Goal: Complete application form

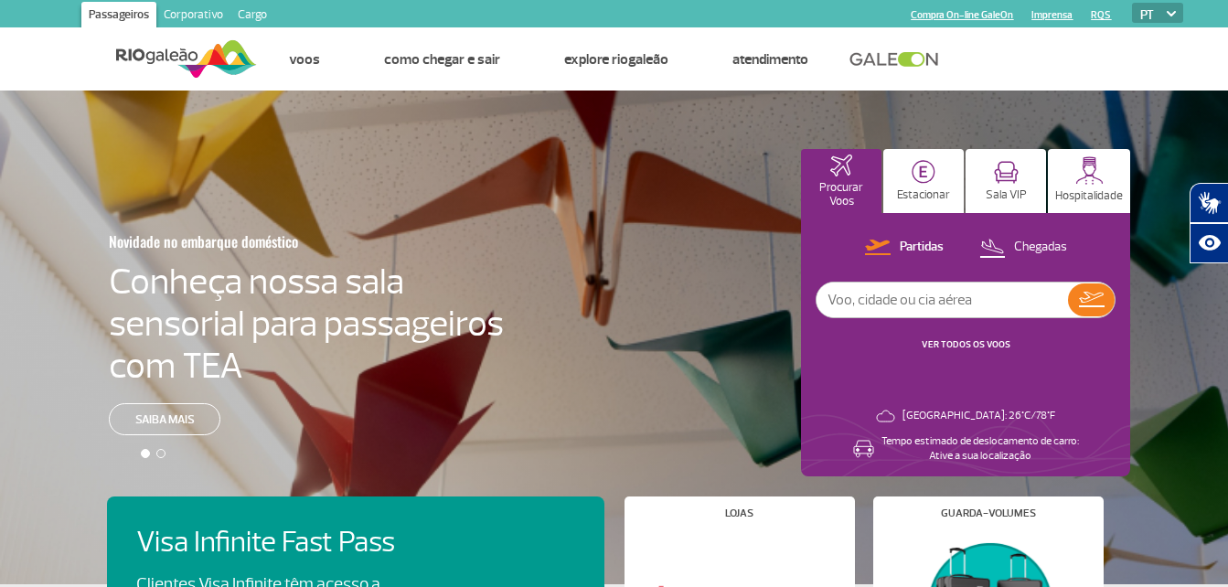
click at [191, 16] on link "Corporativo" at bounding box center [193, 16] width 74 height 29
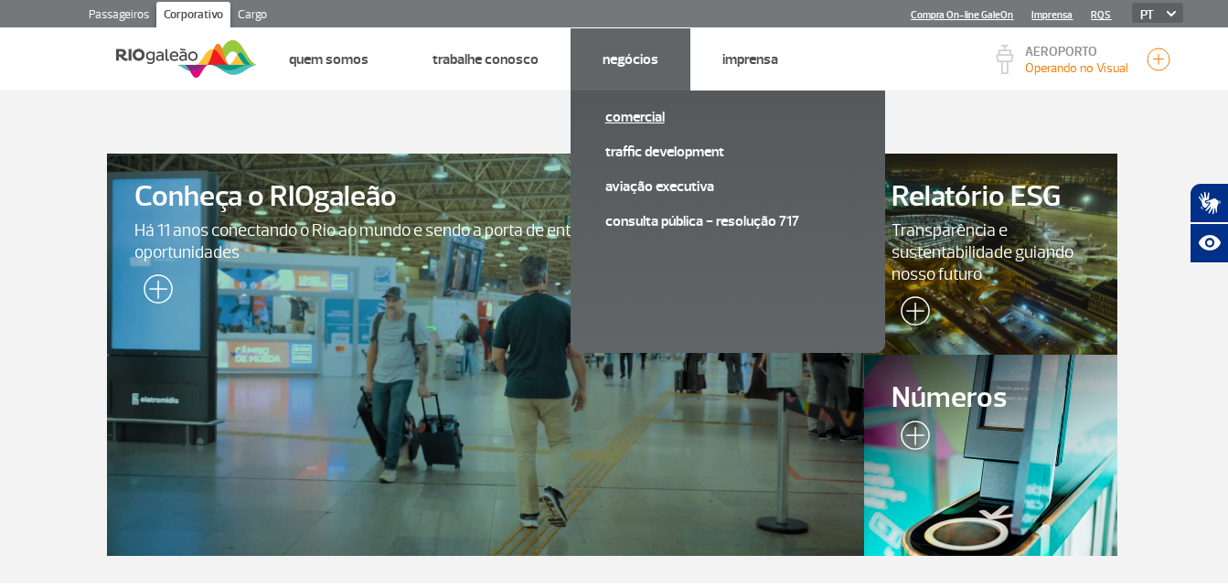
click at [632, 113] on link "Comercial" at bounding box center [728, 117] width 245 height 20
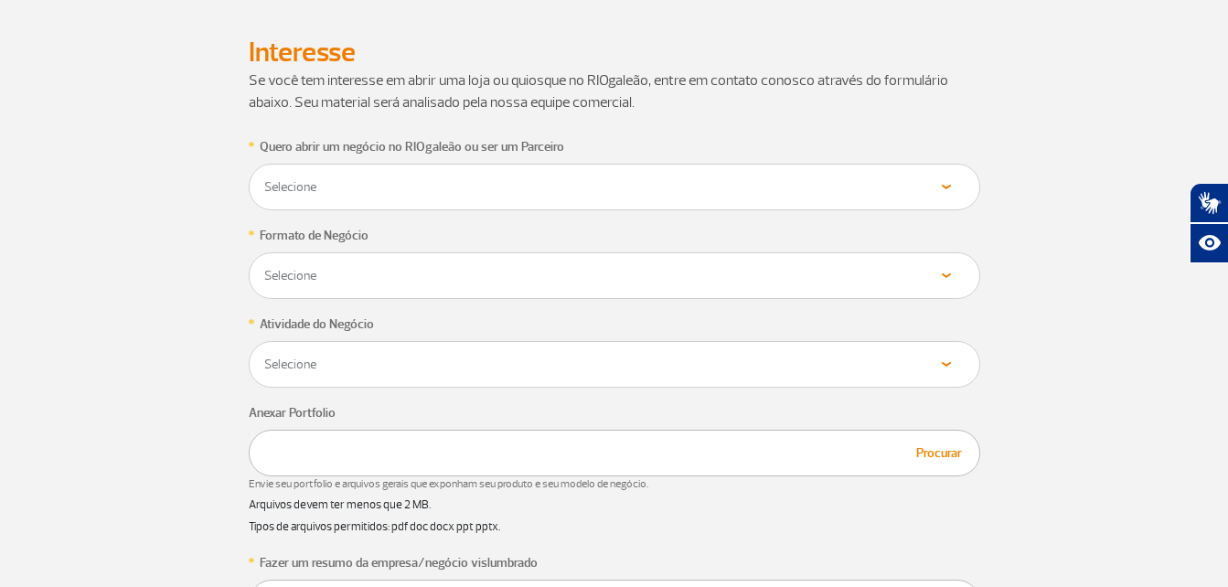
scroll to position [915, 0]
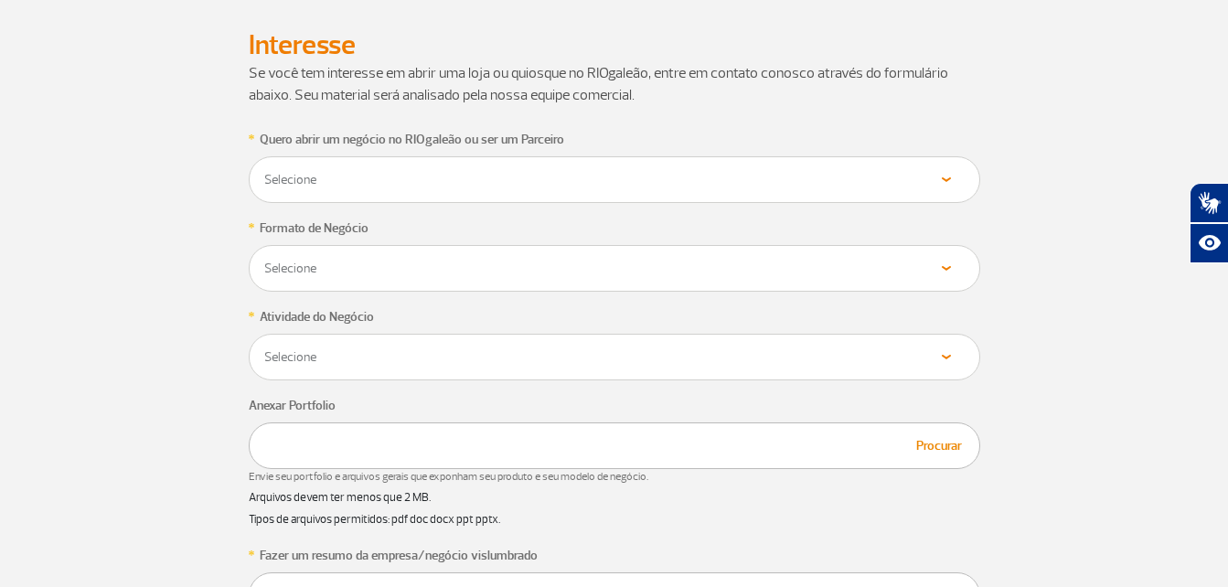
click at [329, 177] on select "Selecione Loja Quiosque Fornecedor" at bounding box center [614, 179] width 703 height 17
select select "Fornecedor"
click at [263, 171] on select "Selecione Loja Quiosque Fornecedor" at bounding box center [614, 179] width 703 height 17
click at [351, 253] on div "Selecione Próprio Franquia" at bounding box center [615, 268] width 732 height 47
click at [355, 269] on select "Selecione Próprio Franquia" at bounding box center [614, 268] width 703 height 17
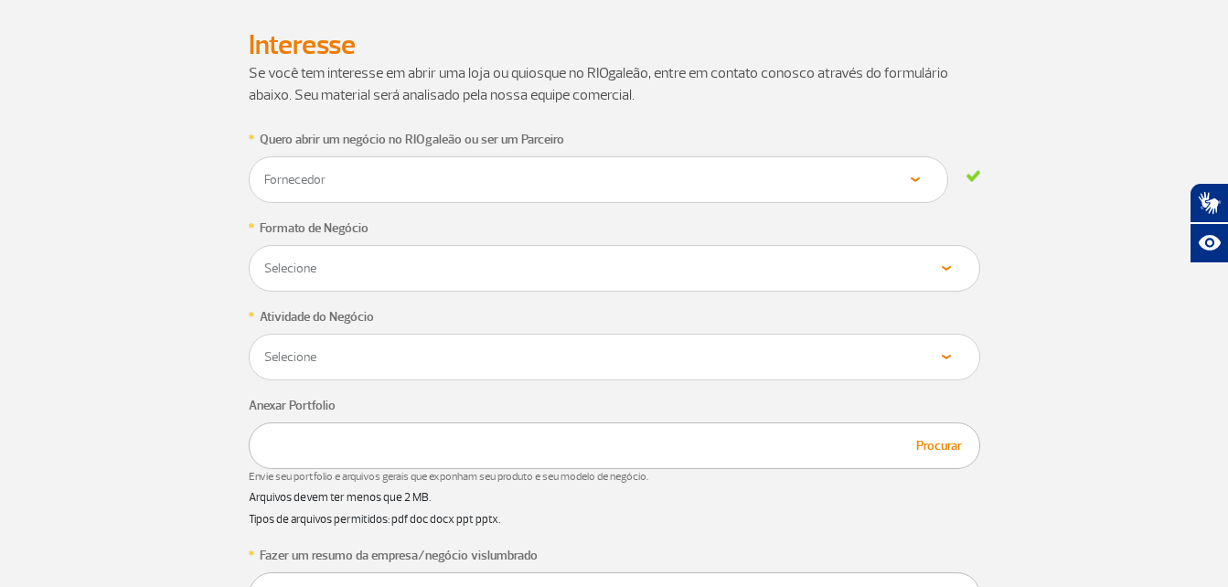
select select "Próprio"
click at [263, 260] on select "Selecione Próprio Franquia" at bounding box center [614, 268] width 703 height 17
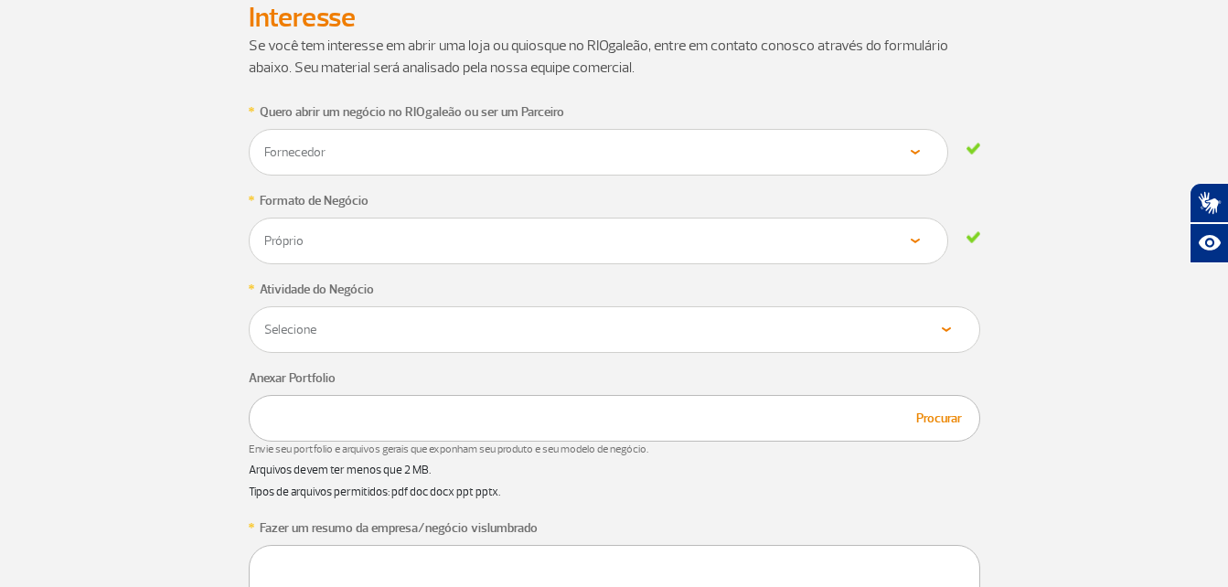
click at [359, 264] on div "Selecione Próprio Franquia" at bounding box center [599, 241] width 700 height 47
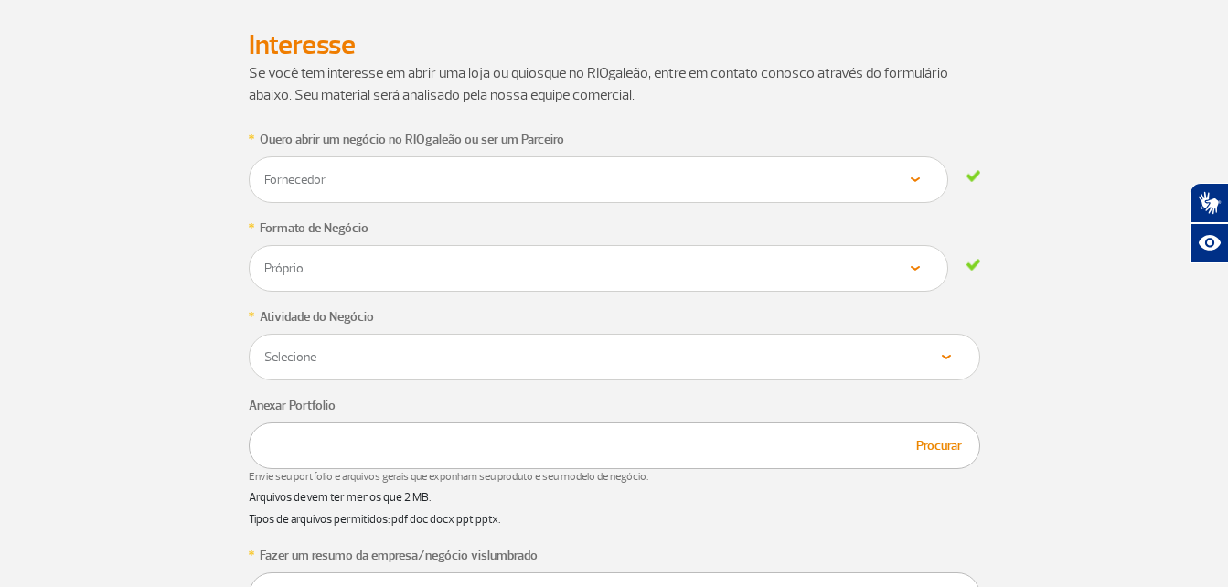
click at [390, 359] on select "Selecione Alimentos & Bebidas Joalheria, Bijouterias, Relógios Moda e Acessório…" at bounding box center [614, 357] width 703 height 17
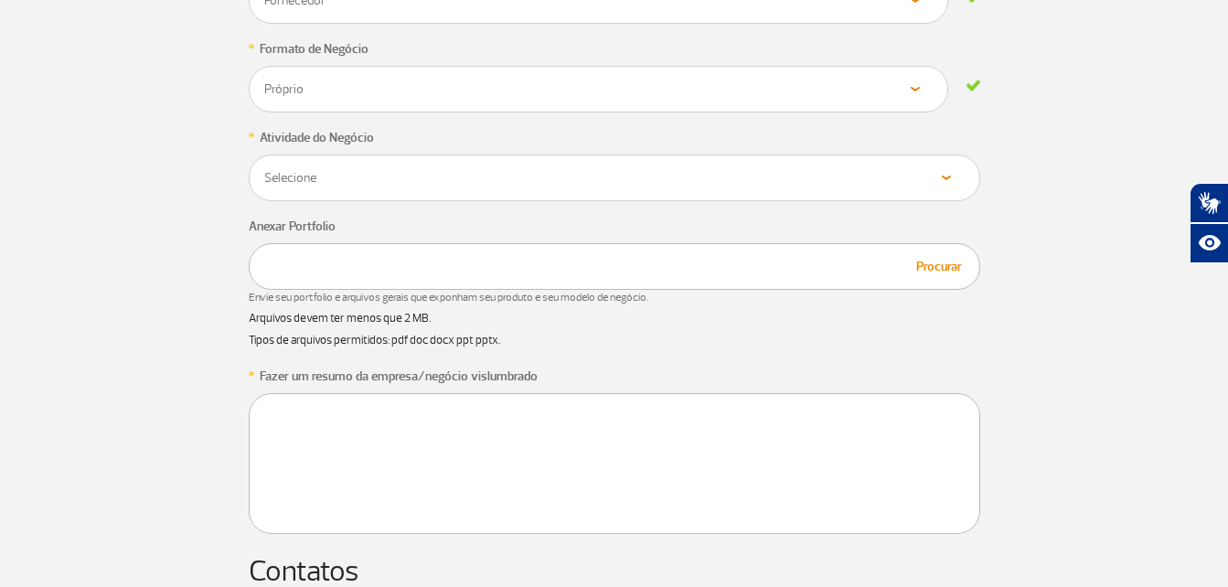
scroll to position [1098, 0]
click at [438, 172] on select "Selecione Alimentos & Bebidas Joalheria, Bijouterias, Relógios Moda e Acessório…" at bounding box center [614, 174] width 703 height 17
select select "Serviços"
click at [263, 166] on select "Selecione Alimentos & Bebidas Joalheria, Bijouterias, Relógios Moda e Acessório…" at bounding box center [614, 174] width 703 height 17
click at [396, 277] on div "Procurar" at bounding box center [615, 263] width 732 height 47
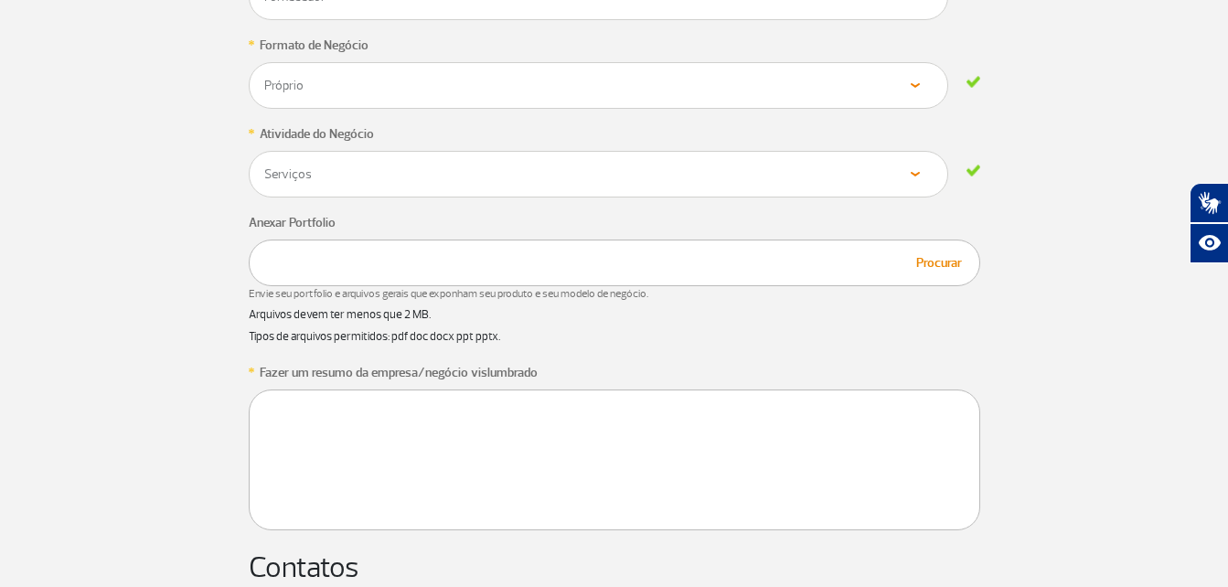
click at [962, 265] on button "Procurar" at bounding box center [939, 262] width 57 height 21
click at [361, 421] on textarea at bounding box center [615, 460] width 732 height 141
paste textarea "Boa tarde! Meu nome é [PERSON_NAME], sou representante comercial da Alfa Serviç…"
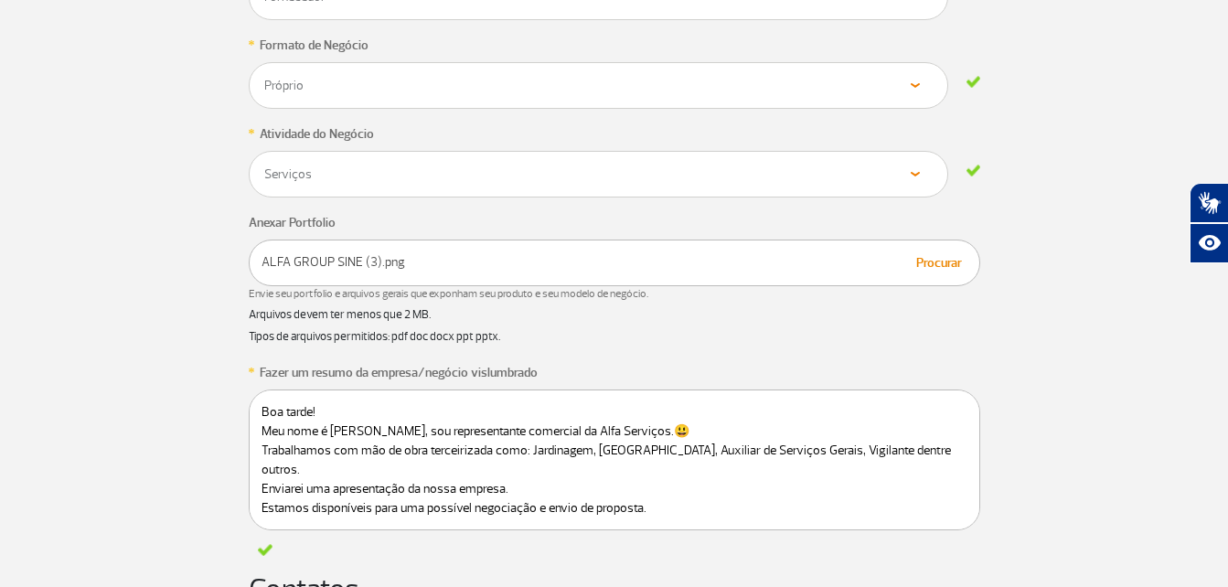
scroll to position [5, 0]
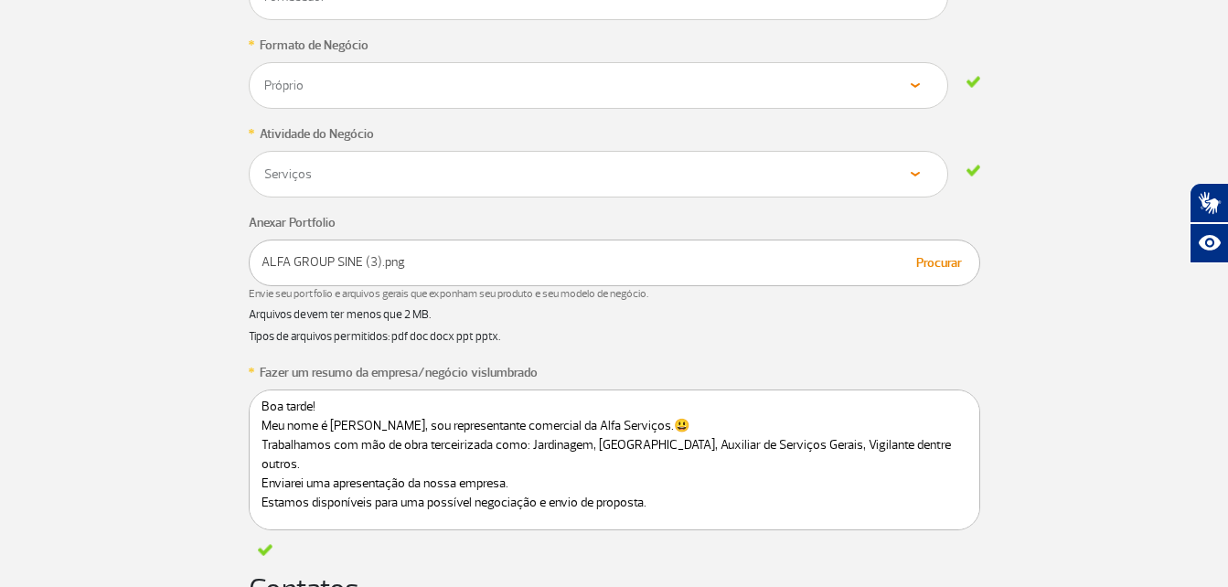
drag, startPoint x: 645, startPoint y: 483, endPoint x: 533, endPoint y: 486, distance: 111.6
click at [533, 486] on textarea "Boa tarde! Meu nome é [PERSON_NAME], sou representante comercial da Alfa Serviç…" at bounding box center [615, 460] width 732 height 141
click at [362, 517] on textarea "Boa tarde! Meu nome é [PERSON_NAME], sou representante comercial da Alfa Serviç…" at bounding box center [615, 460] width 732 height 141
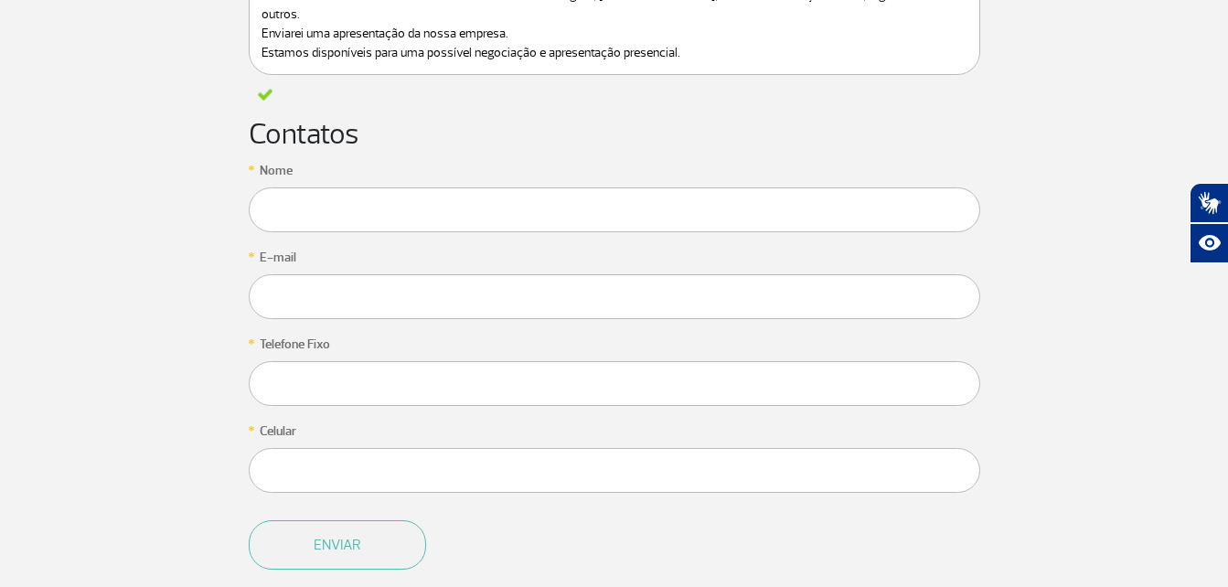
scroll to position [1555, 0]
type textarea "Boa tarde! Meu nome é [PERSON_NAME], sou representante comercial da Alfa Serviç…"
click at [305, 214] on input "text" at bounding box center [615, 208] width 732 height 45
type input "m"
type input "MARIANA"
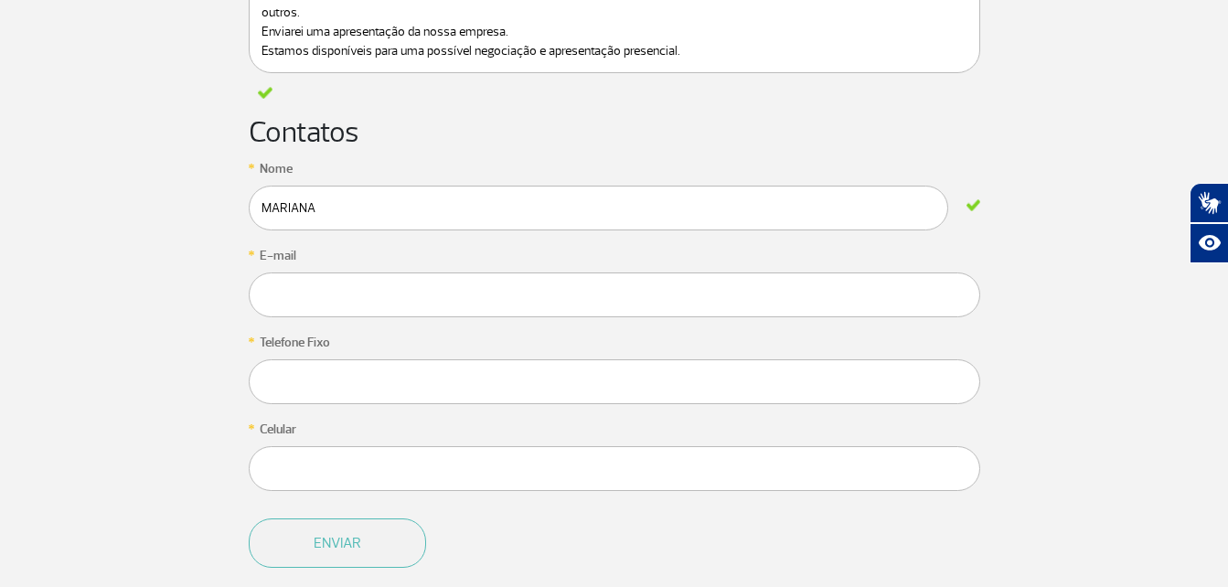
click at [295, 284] on input "text" at bounding box center [615, 295] width 732 height 45
type input "[EMAIL_ADDRESS][DOMAIN_NAME]"
click at [338, 366] on input "text" at bounding box center [615, 381] width 732 height 45
type input "2429-2317"
click at [341, 481] on input "text" at bounding box center [615, 468] width 732 height 45
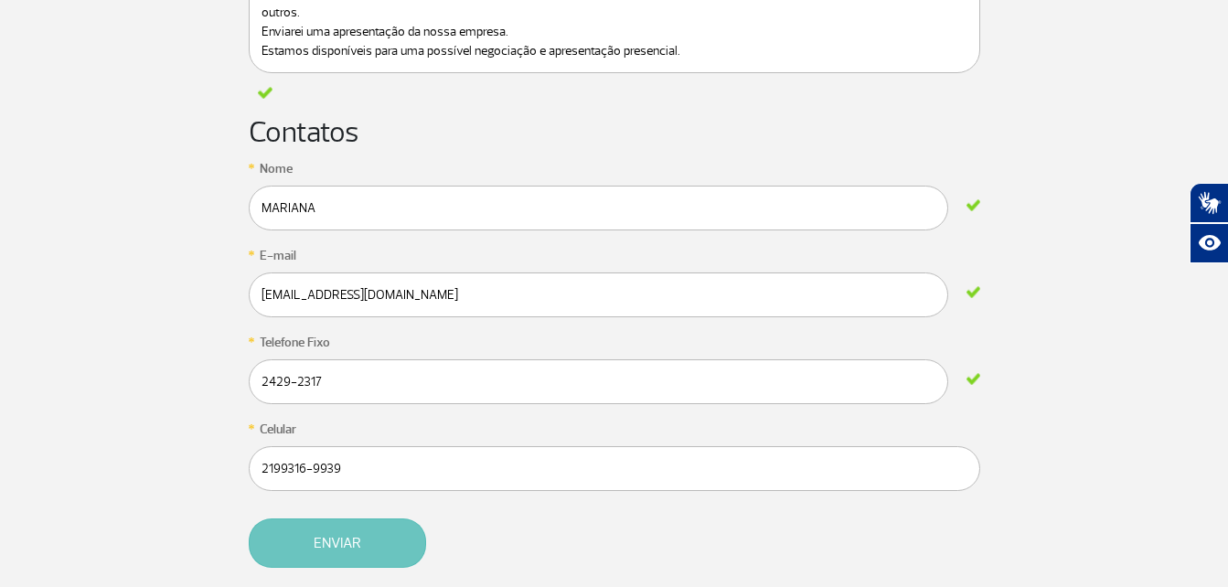
type input "2199316-9939"
click at [335, 524] on button "Enviar" at bounding box center [337, 543] width 177 height 49
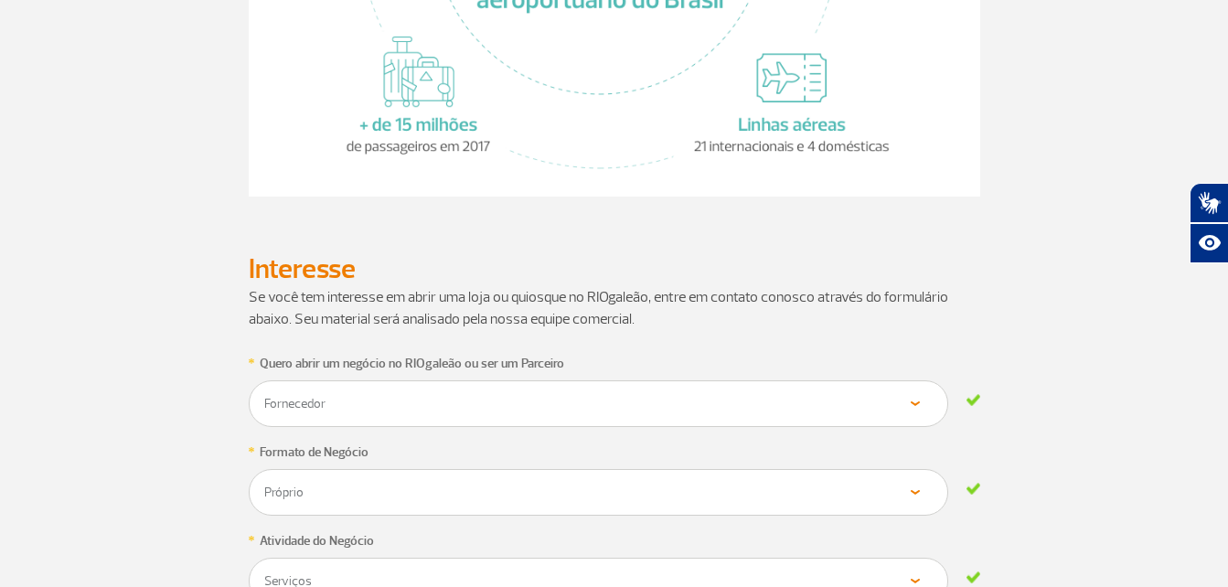
scroll to position [233, 0]
